Goal: Communication & Community: Answer question/provide support

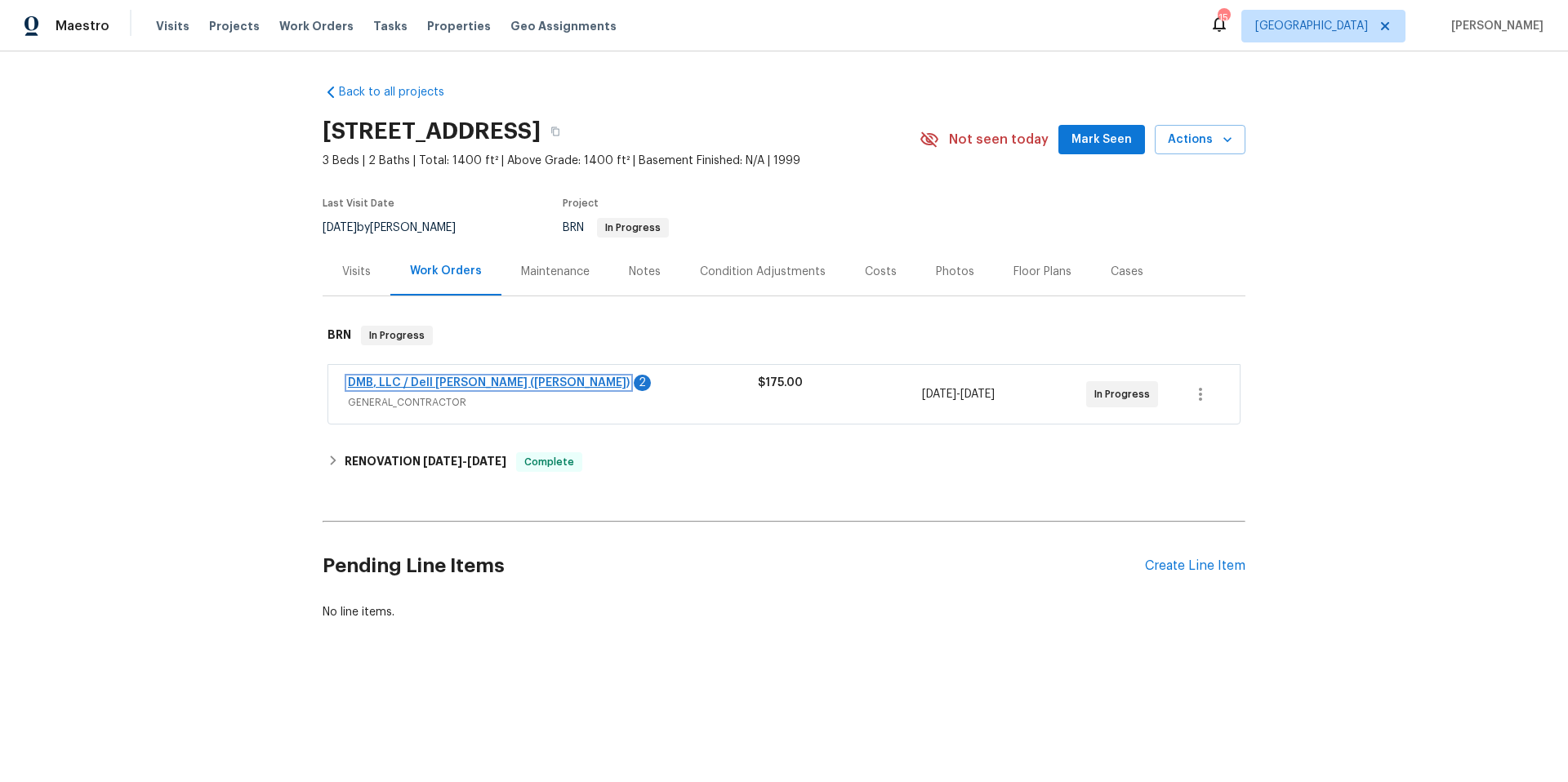
click at [486, 385] on link "DMB, LLC / Dell [PERSON_NAME] ([PERSON_NAME])" at bounding box center [489, 383] width 282 height 12
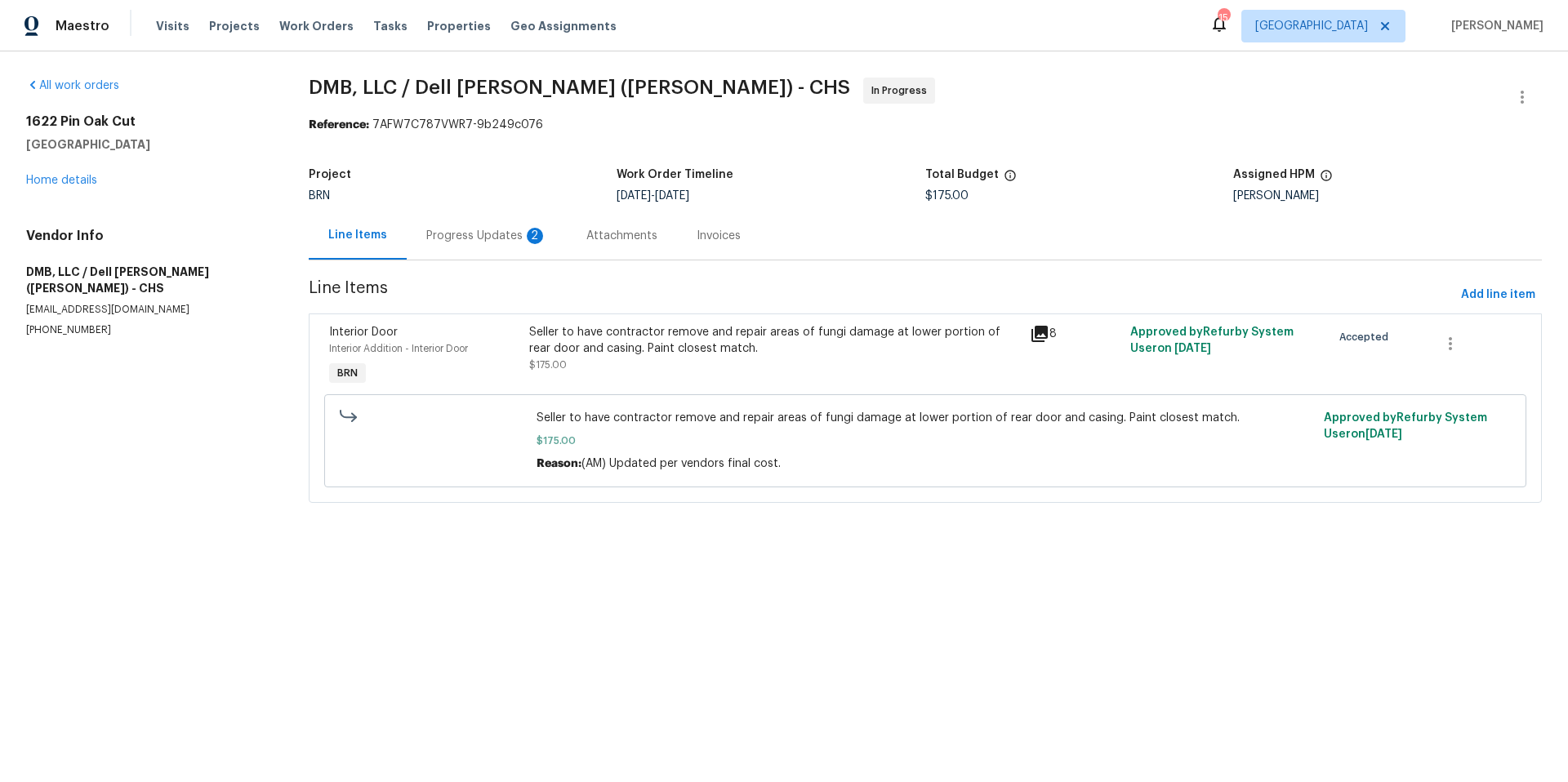
click at [498, 238] on div "Progress Updates 2" at bounding box center [486, 235] width 121 height 17
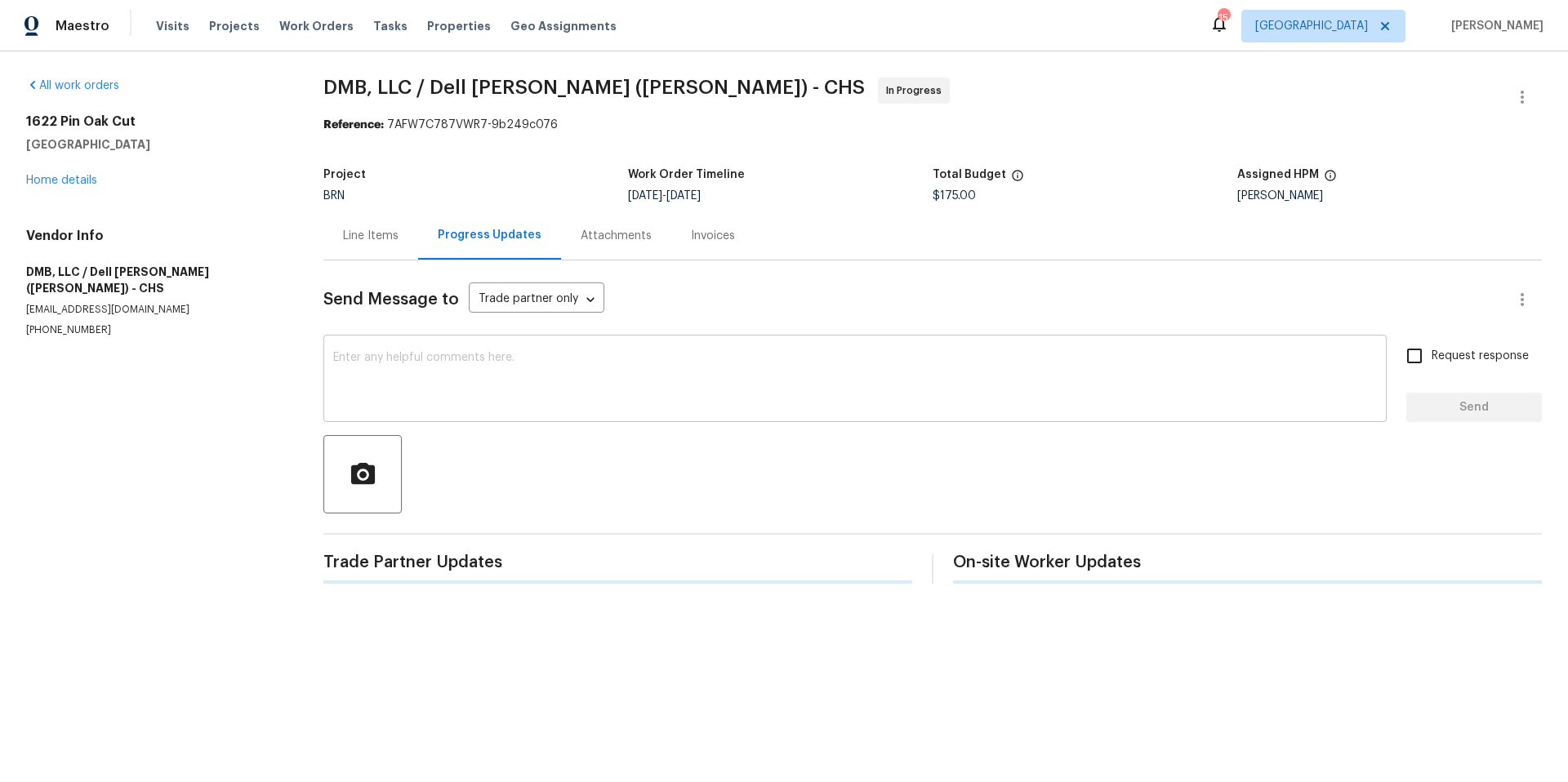
click at [468, 356] on textarea at bounding box center [855, 380] width 1044 height 57
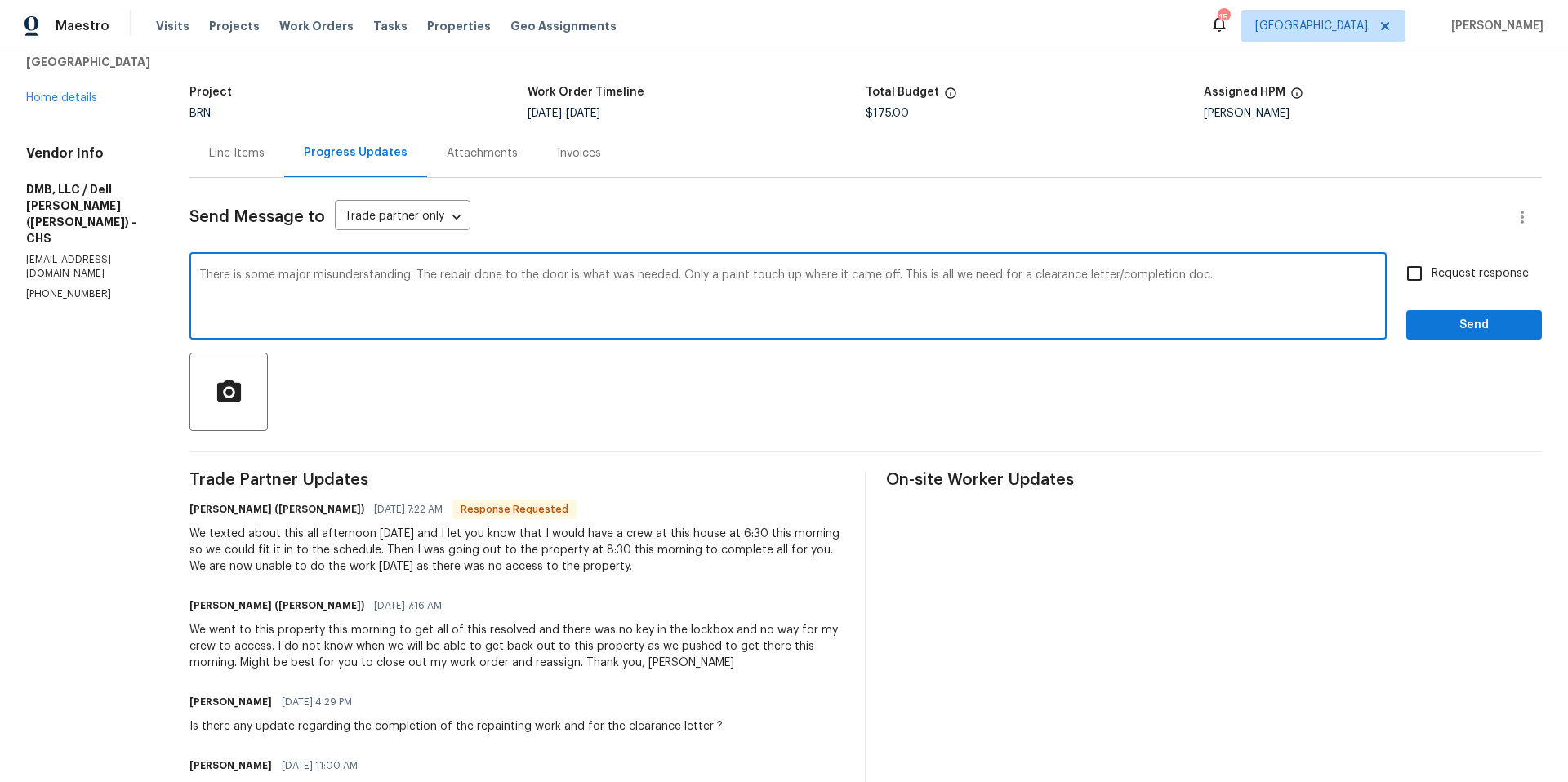
scroll to position [96, 0]
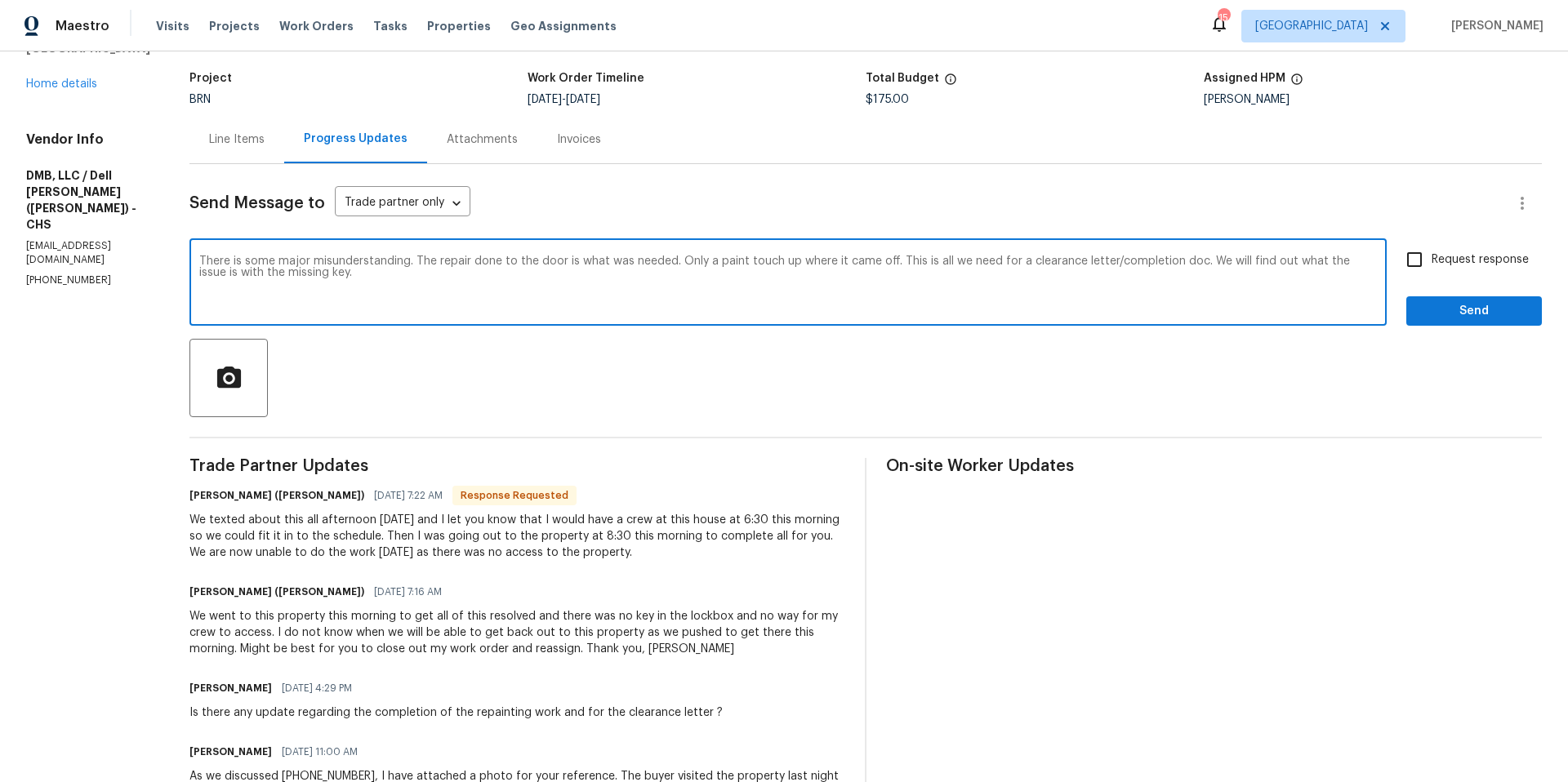
click at [456, 264] on textarea "There is some major misunderstanding. The repair done to the door is what was n…" at bounding box center [788, 284] width 1178 height 57
type textarea "There is some major misunderstanding. The repair your crew had done to the door…"
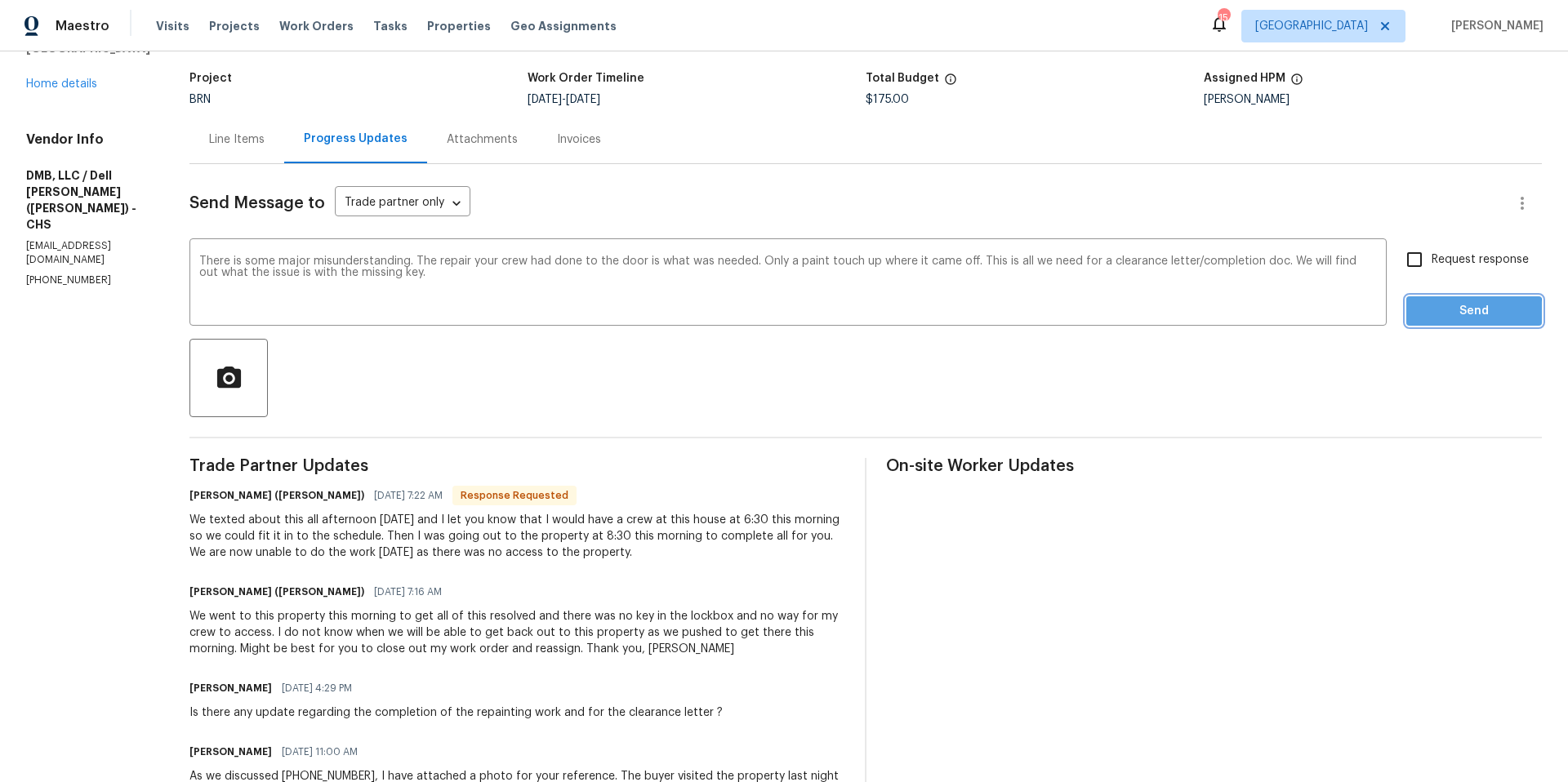
click at [1421, 316] on span "Send" at bounding box center [1474, 311] width 110 height 20
